Goal: Task Accomplishment & Management: Manage account settings

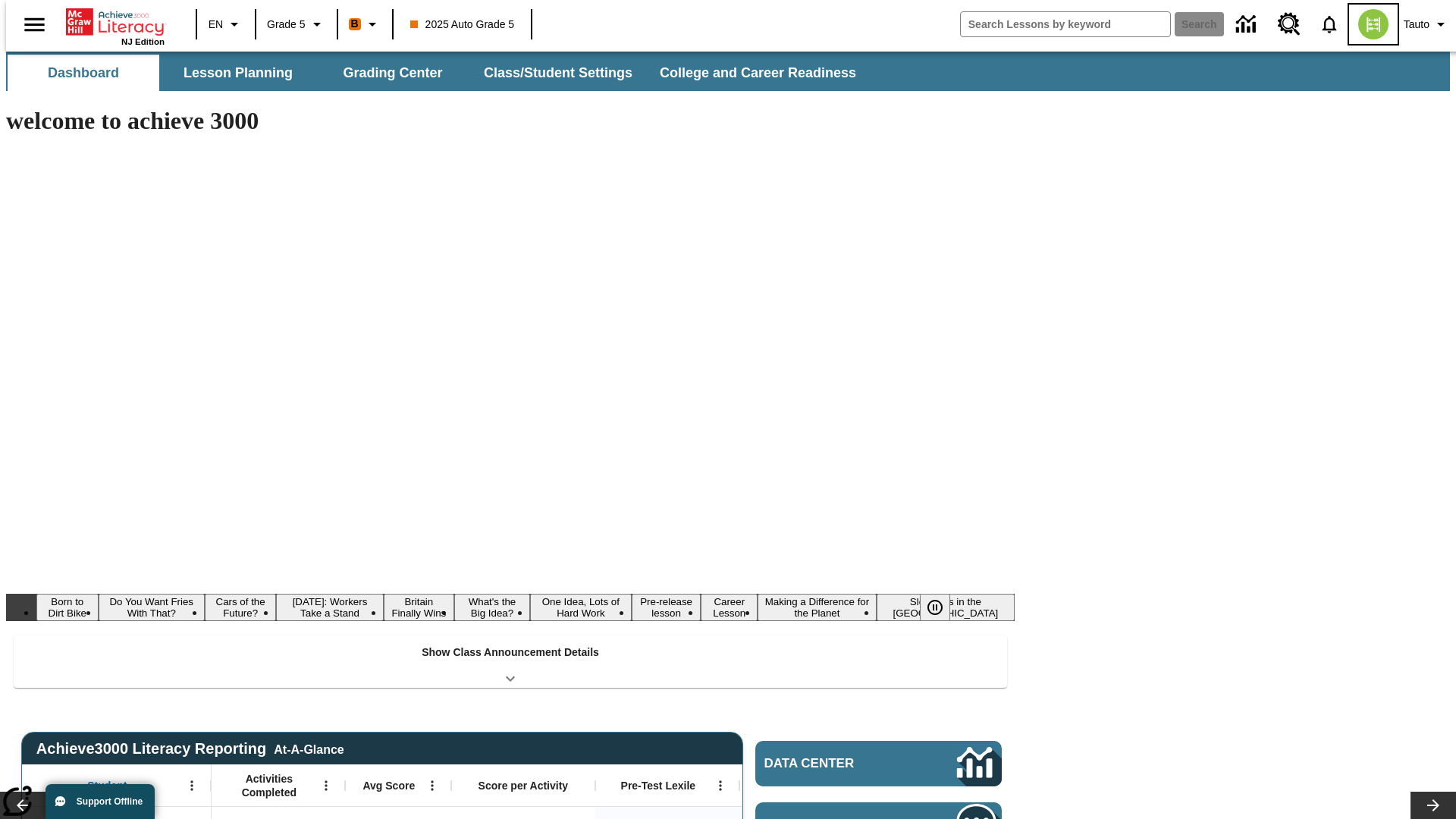
click at [1365, 24] on img "Select a new avatar" at bounding box center [1373, 24] width 30 height 30
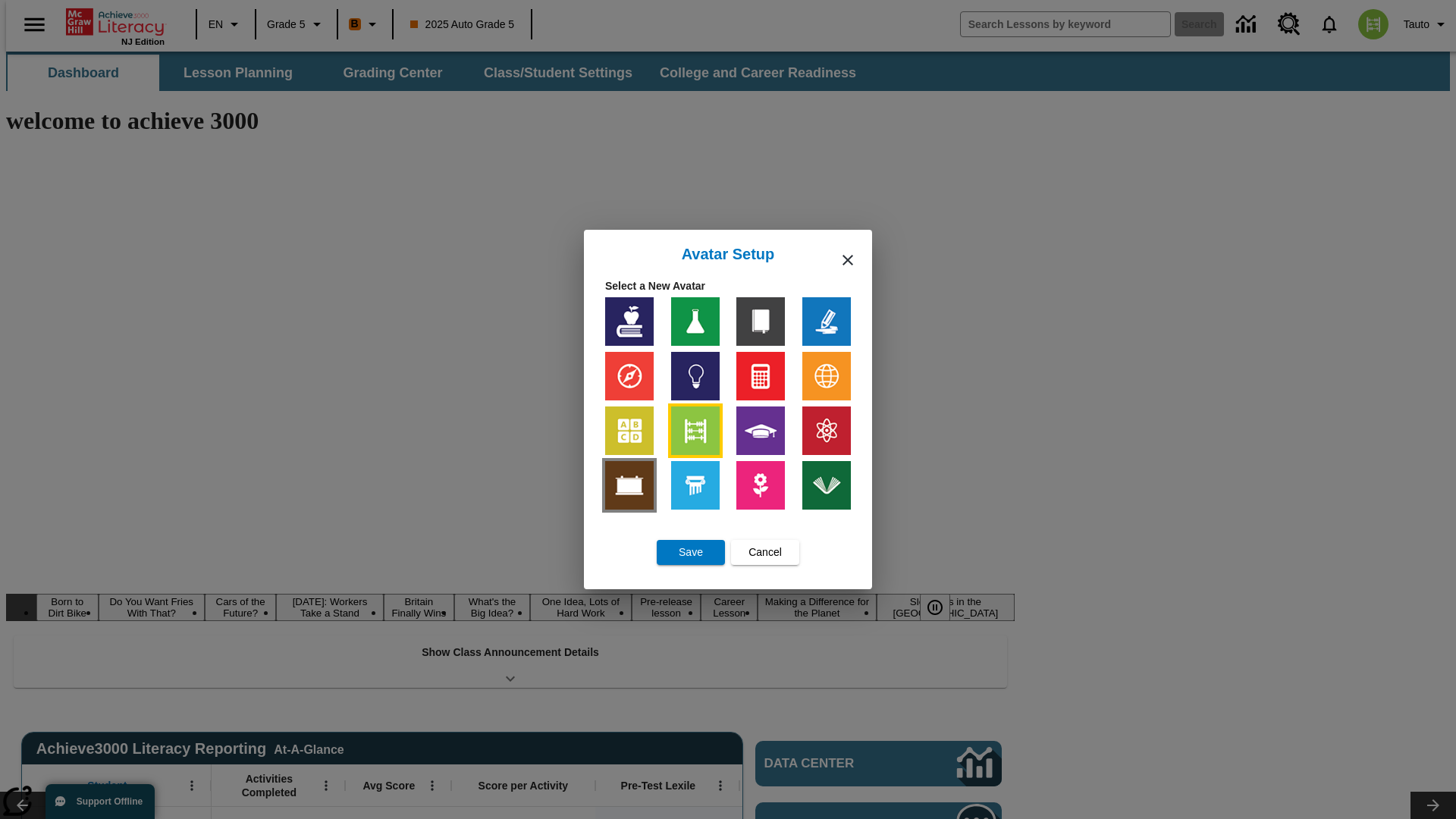
click at [630, 486] on img at bounding box center [630, 486] width 49 height 49
click at [691, 552] on span "Save" at bounding box center [691, 553] width 24 height 16
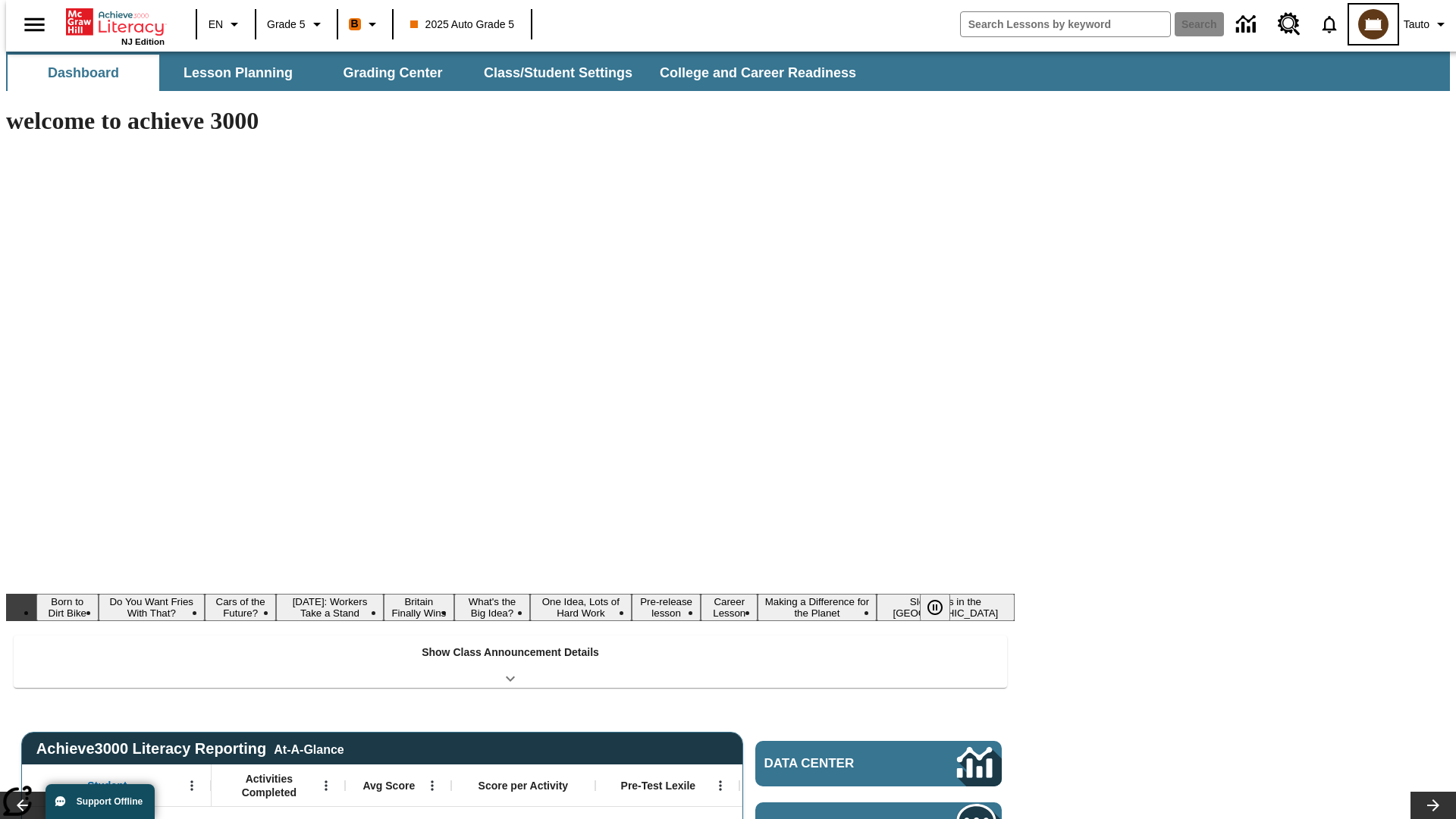
click at [1365, 24] on img "Select a new avatar" at bounding box center [1373, 24] width 30 height 30
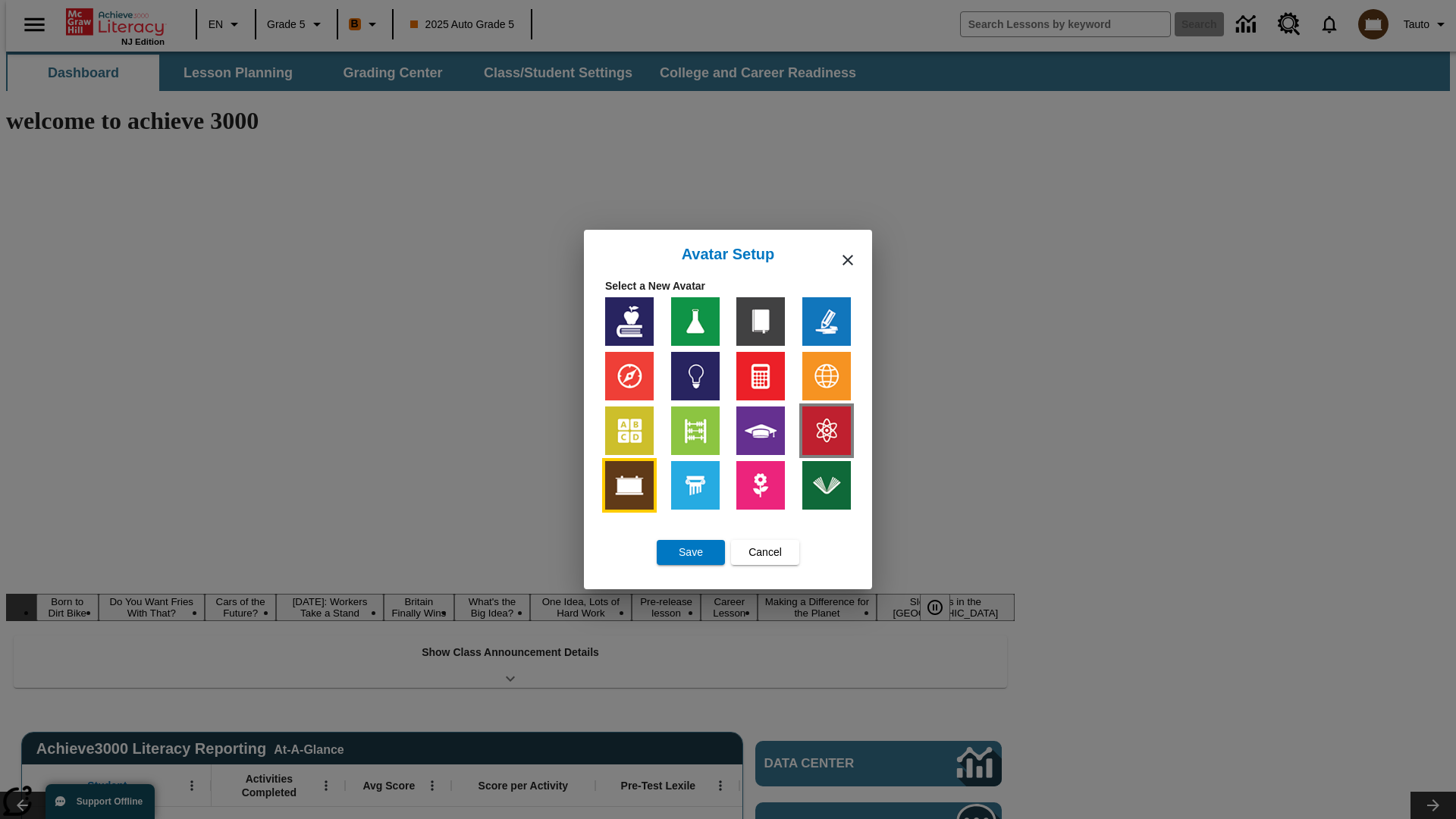
click at [826, 430] on img at bounding box center [827, 431] width 49 height 49
click at [765, 552] on span "Cancel" at bounding box center [765, 553] width 33 height 16
